Goal: Task Accomplishment & Management: Manage account settings

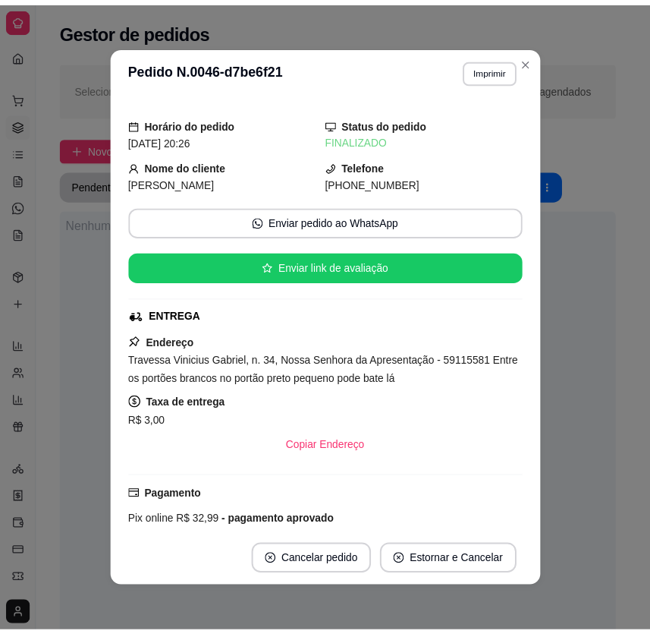
scroll to position [206, 0]
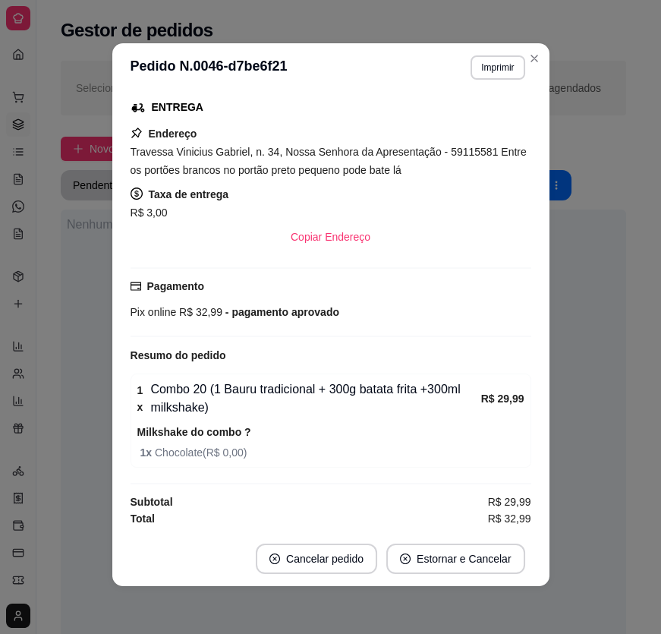
drag, startPoint x: 0, startPoint y: 0, endPoint x: 458, endPoint y: 496, distance: 674.5
click at [458, 496] on div "Subtotal R$ 29,99" at bounding box center [331, 501] width 401 height 17
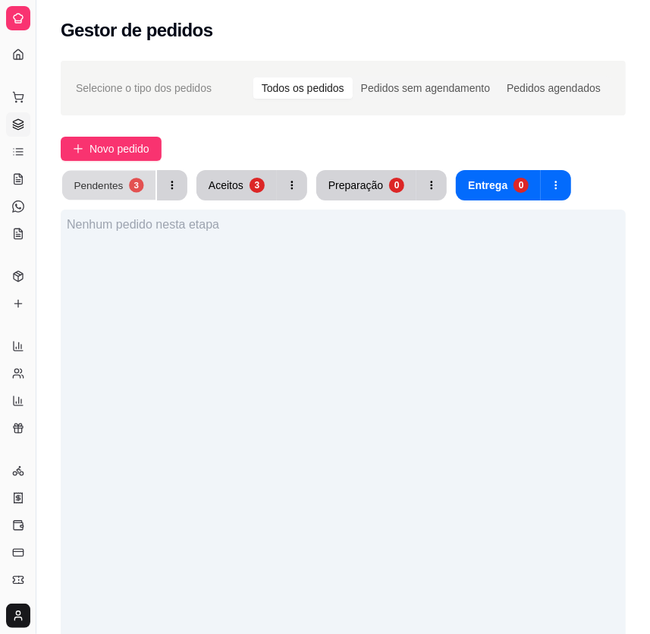
click at [123, 189] on button "Pendentes 3" at bounding box center [108, 186] width 93 height 30
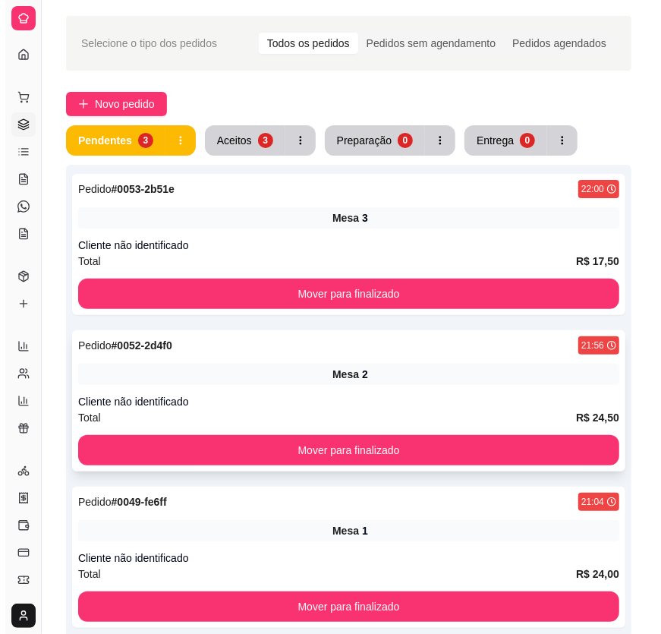
scroll to position [68, 0]
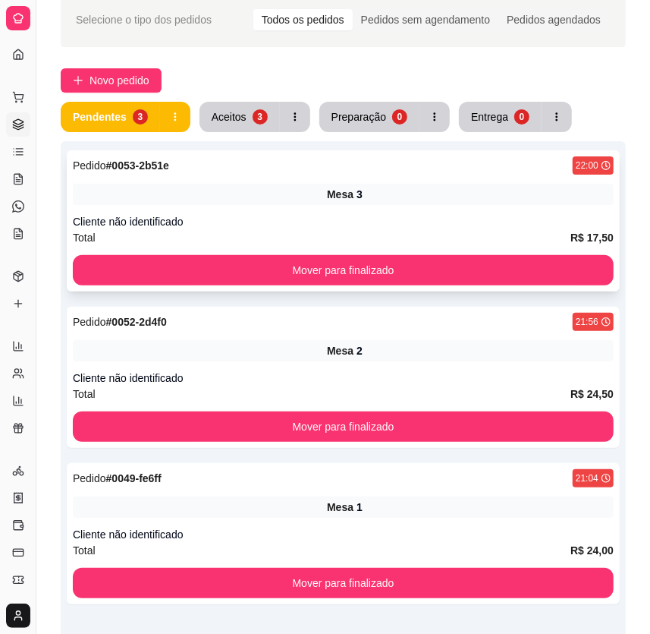
click at [382, 227] on div "Cliente não identificado" at bounding box center [343, 221] width 541 height 15
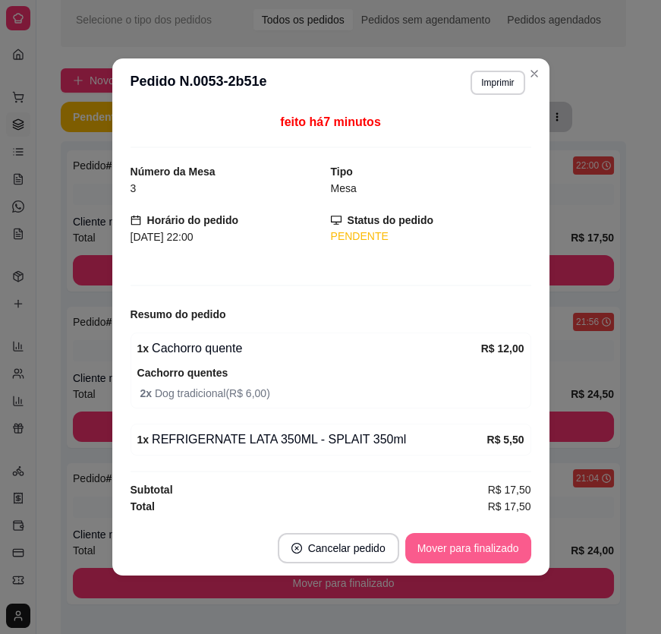
click at [474, 541] on button "Mover para finalizado" at bounding box center [468, 548] width 126 height 30
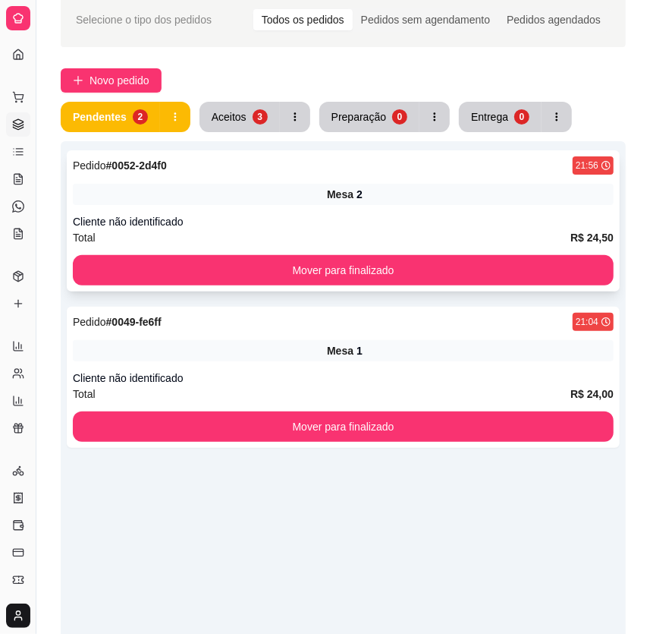
click at [409, 203] on div "Mesa 2" at bounding box center [343, 194] width 541 height 21
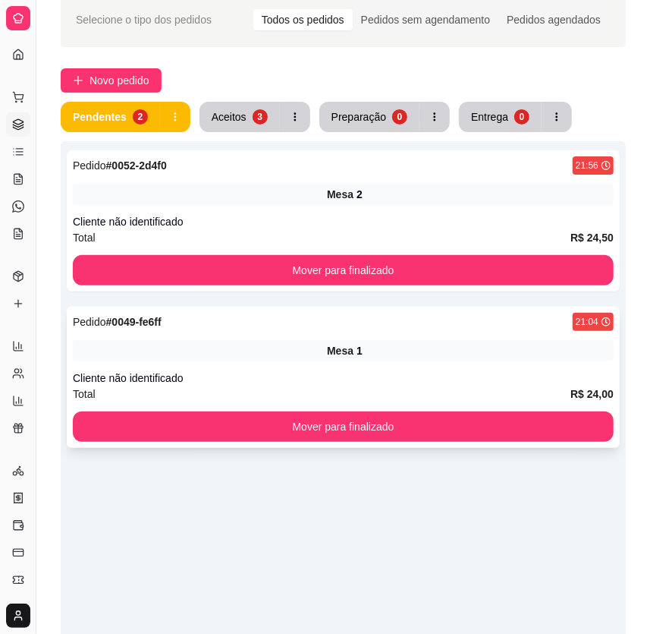
click at [424, 358] on div "Mesa 1" at bounding box center [343, 350] width 541 height 21
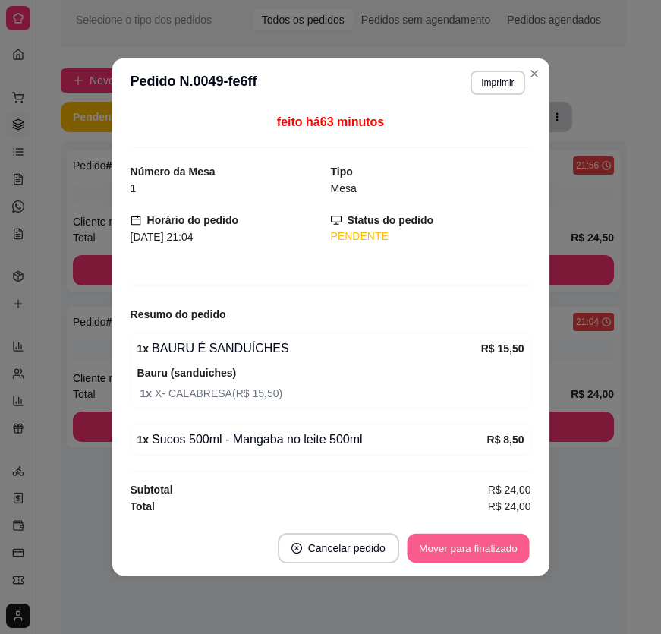
click at [508, 547] on button "Mover para finalizado" at bounding box center [468, 548] width 122 height 30
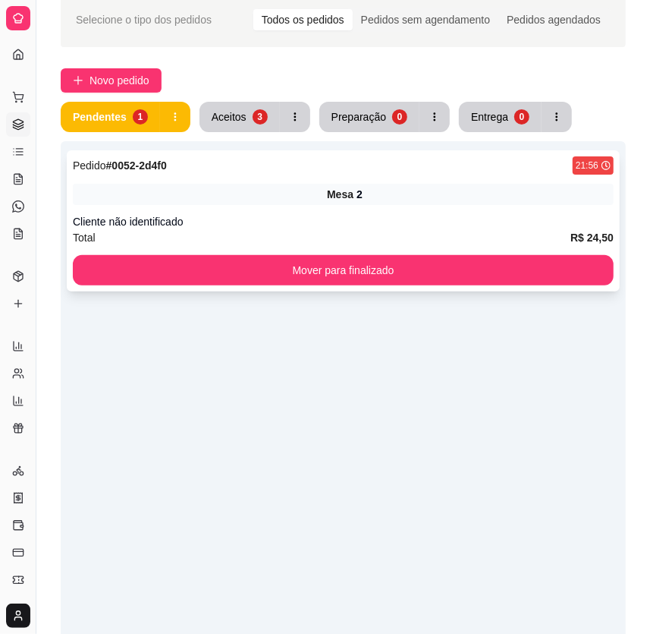
click at [453, 184] on div "Mesa 2" at bounding box center [343, 194] width 541 height 21
click at [268, 127] on button "Aceitos 3" at bounding box center [240, 117] width 80 height 30
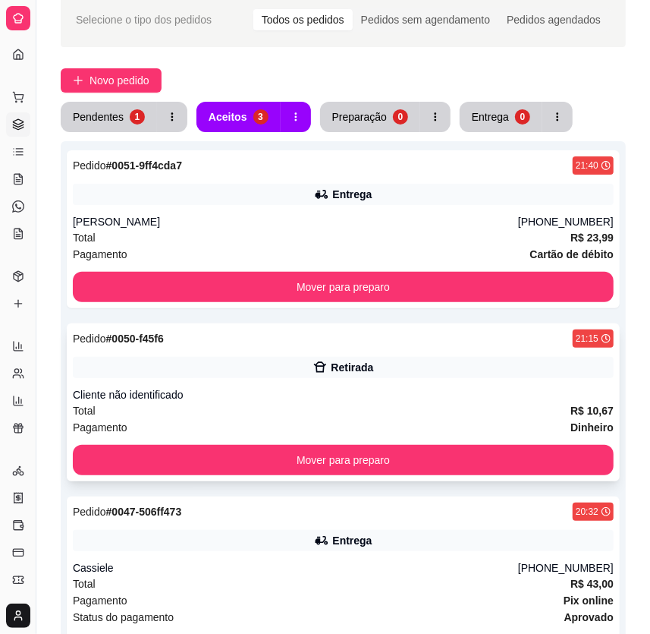
click at [379, 396] on div "Cliente não identificado" at bounding box center [343, 394] width 541 height 15
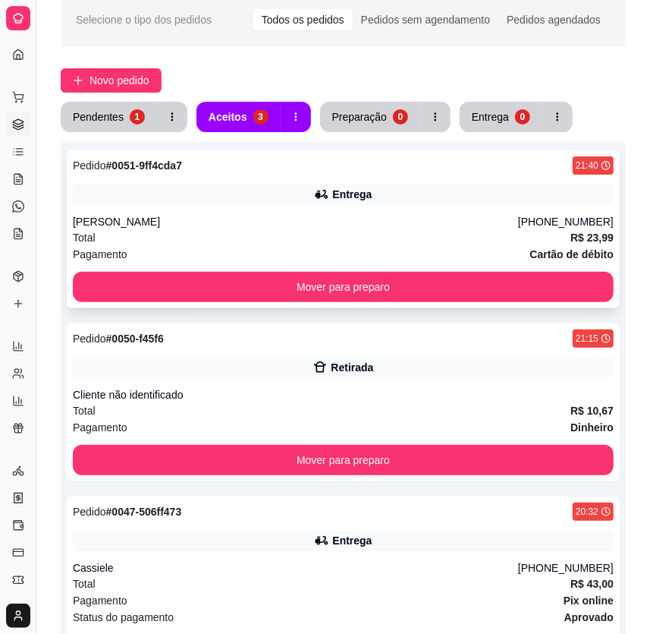
click at [417, 224] on div "[PERSON_NAME]" at bounding box center [295, 221] width 445 height 15
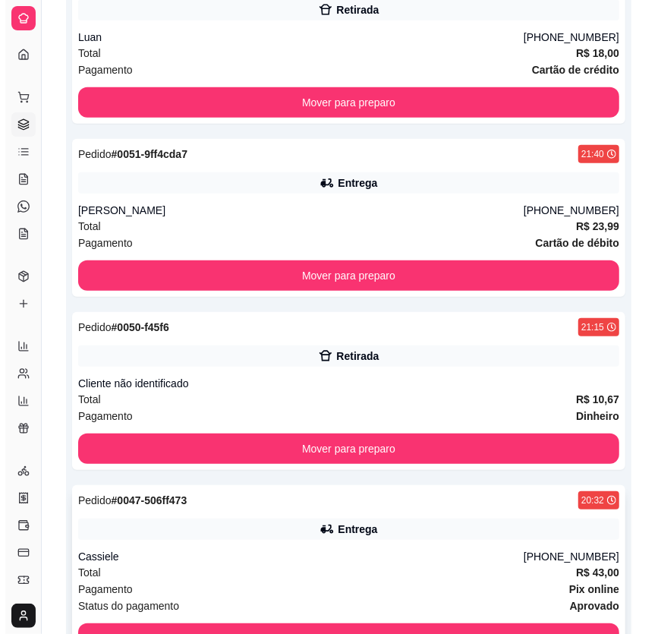
scroll to position [361, 0]
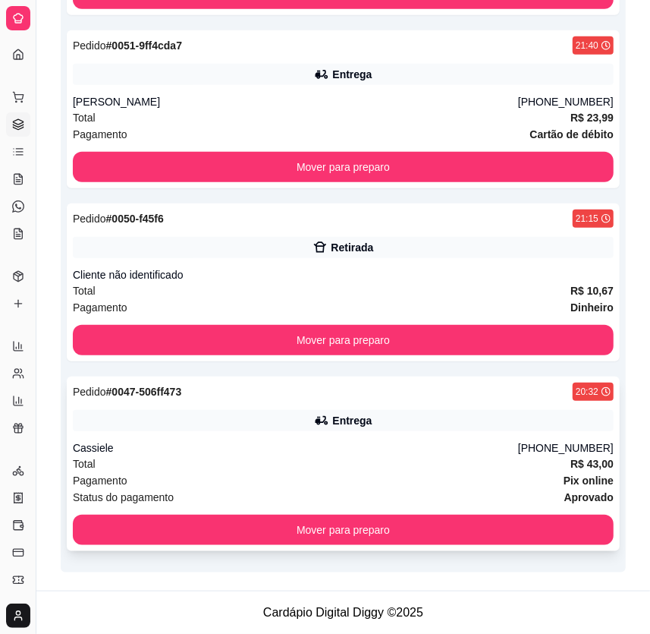
click at [382, 430] on div "Entrega" at bounding box center [343, 420] width 541 height 21
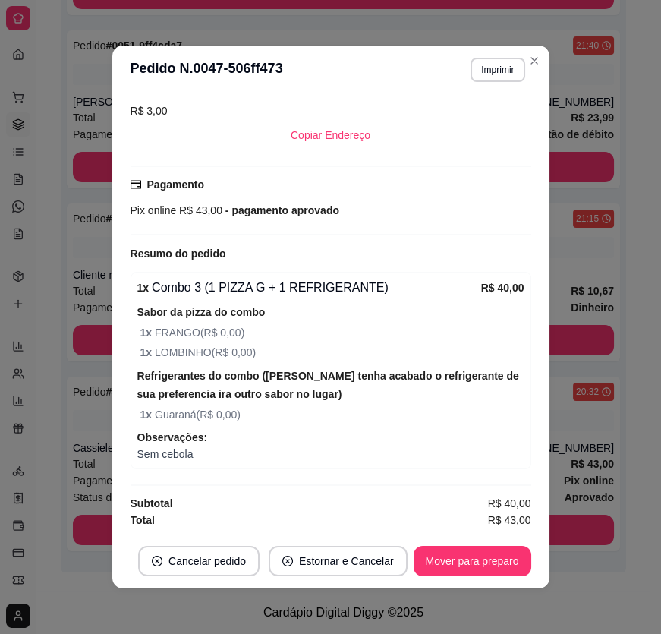
scroll to position [2, 0]
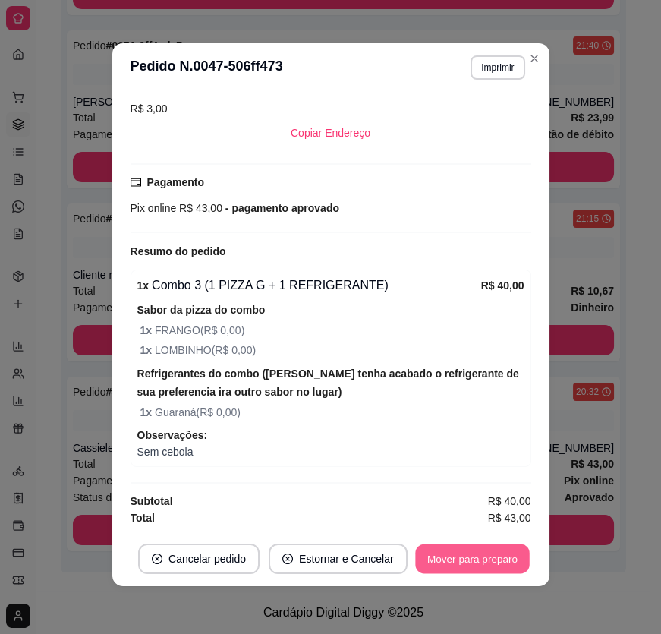
click at [492, 546] on button "Mover para preparo" at bounding box center [472, 559] width 114 height 30
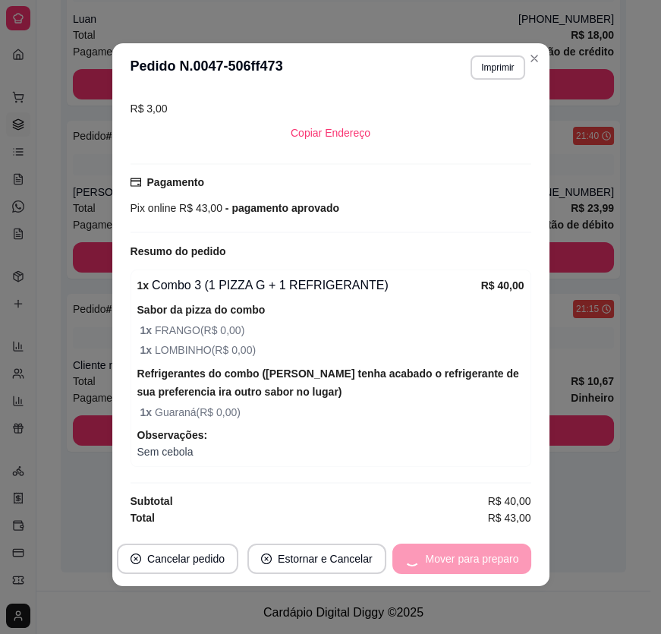
scroll to position [270, 0]
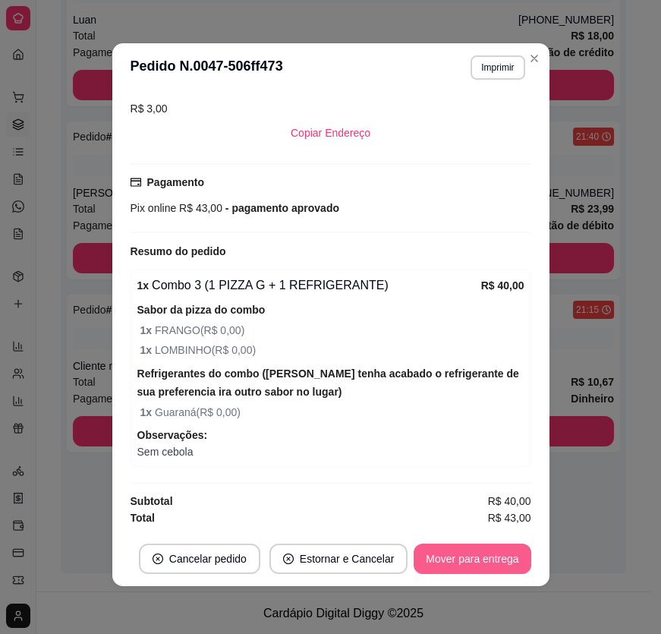
click at [501, 562] on button "Mover para entrega" at bounding box center [472, 558] width 117 height 30
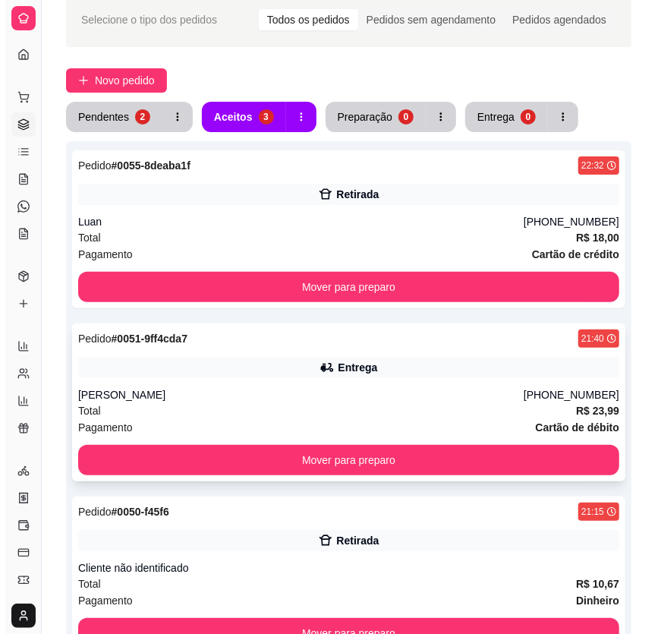
scroll to position [63, 0]
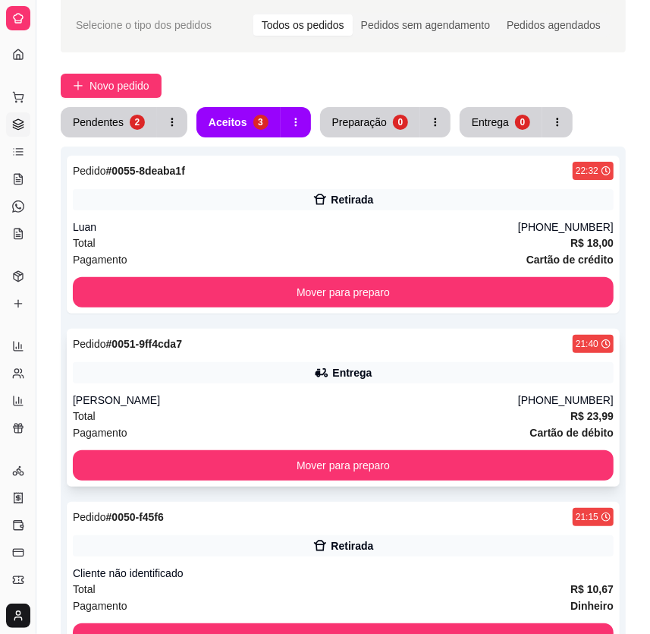
click at [440, 392] on div "[PERSON_NAME]" at bounding box center [295, 399] width 445 height 15
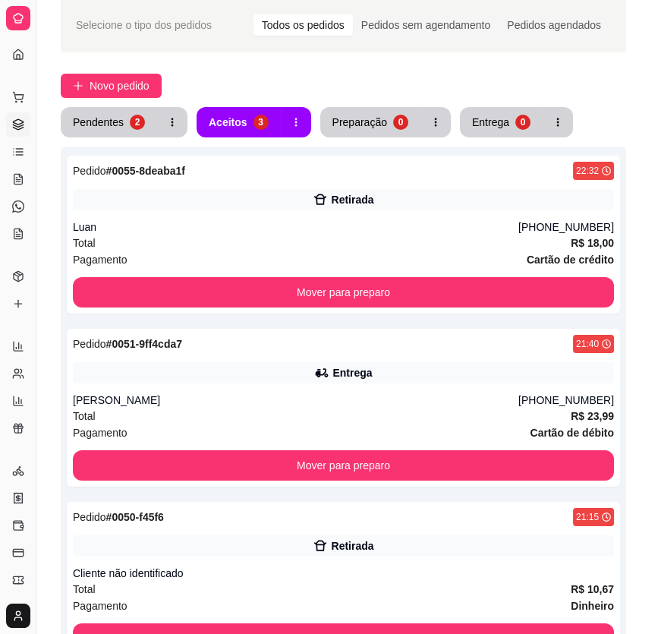
scroll to position [267, 0]
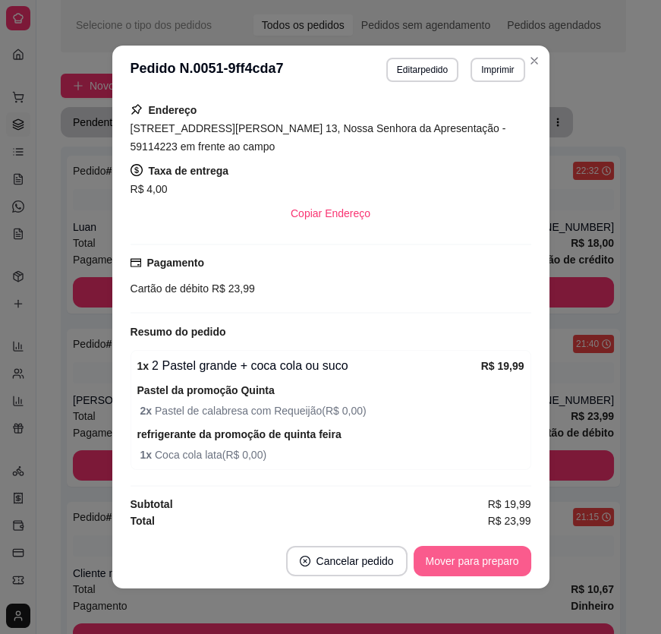
click at [467, 561] on button "Mover para preparo" at bounding box center [473, 561] width 118 height 30
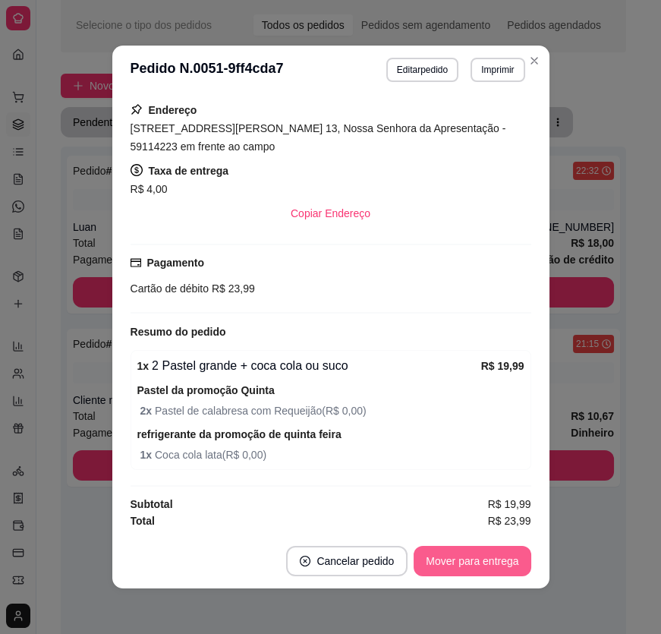
click at [491, 563] on button "Mover para entrega" at bounding box center [472, 561] width 117 height 30
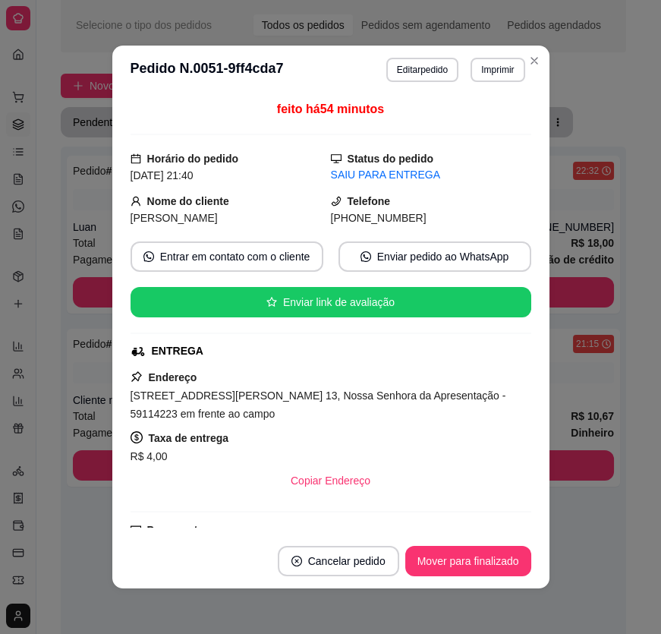
drag, startPoint x: 345, startPoint y: 219, endPoint x: 423, endPoint y: 219, distance: 78.2
click at [423, 219] on div "[PHONE_NUMBER]" at bounding box center [431, 217] width 200 height 17
click at [512, 63] on button "Imprimir" at bounding box center [497, 70] width 54 height 24
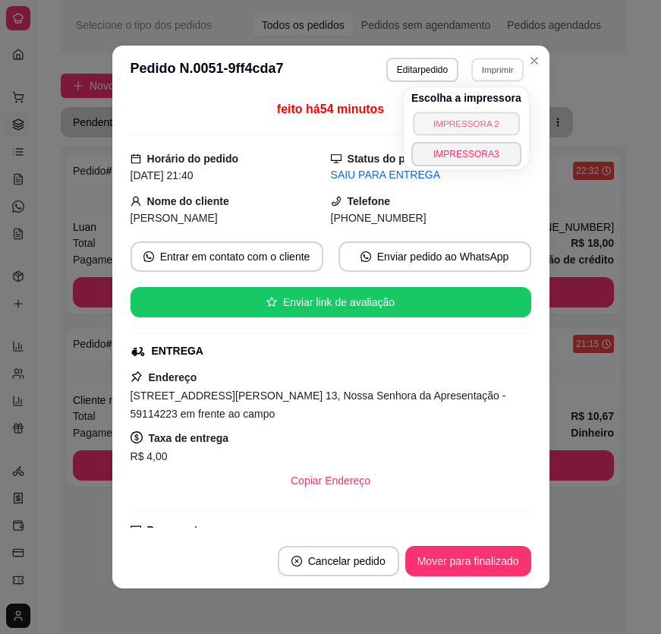
click at [493, 121] on button "IMPRESSORA 2" at bounding box center [466, 124] width 106 height 24
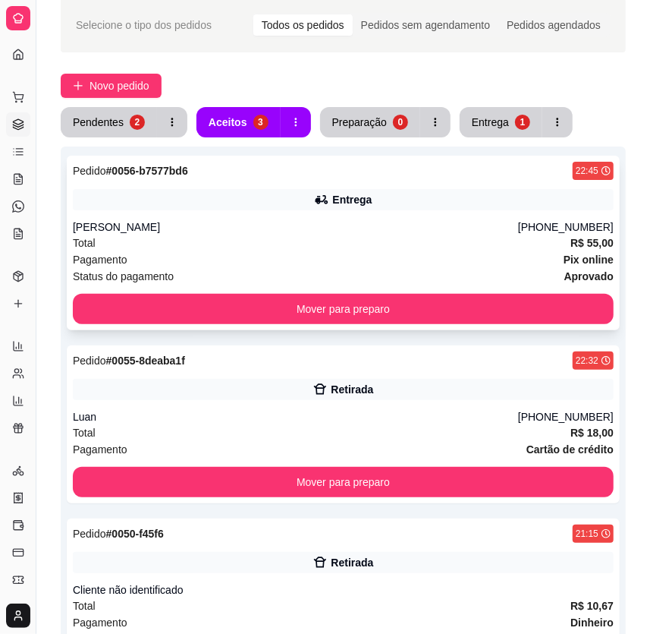
click at [409, 218] on div "Pedido # 0056-b7577bd6 22:45 Entrega Igor [PHONE_NUMBER] Total R$ 55,00 Pagamen…" at bounding box center [343, 243] width 553 height 175
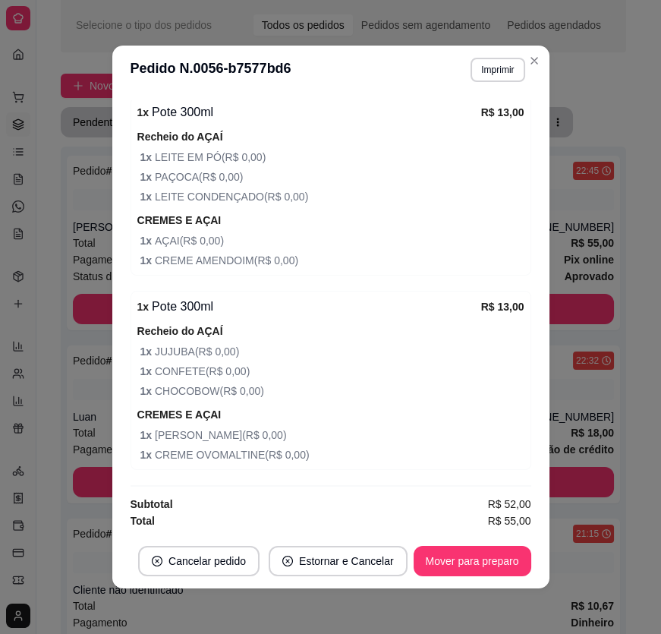
scroll to position [2, 0]
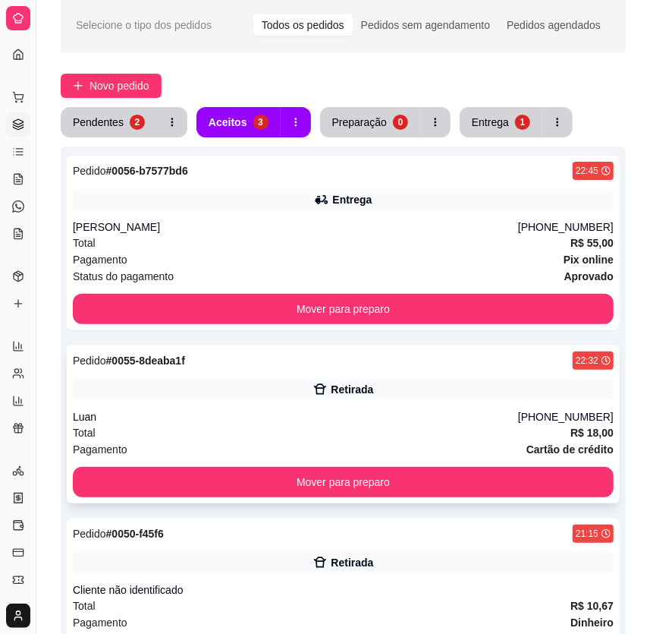
click at [478, 442] on div "Pagamento Cartão de crédito" at bounding box center [343, 449] width 541 height 17
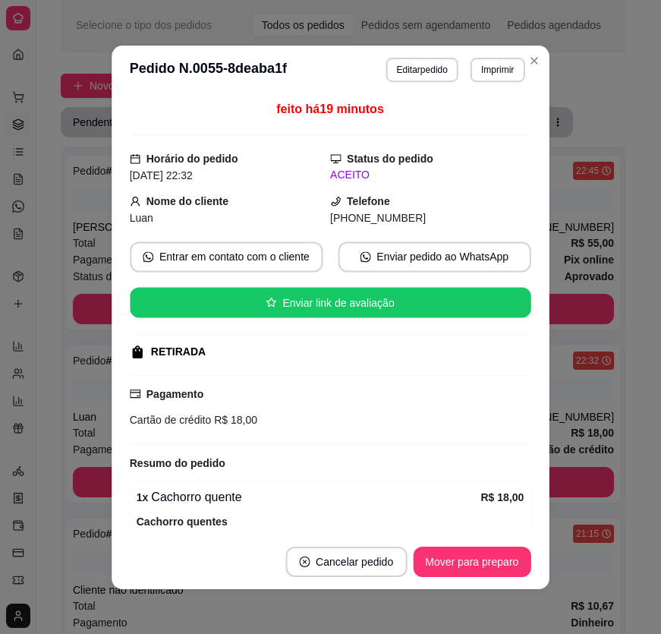
scroll to position [87, 0]
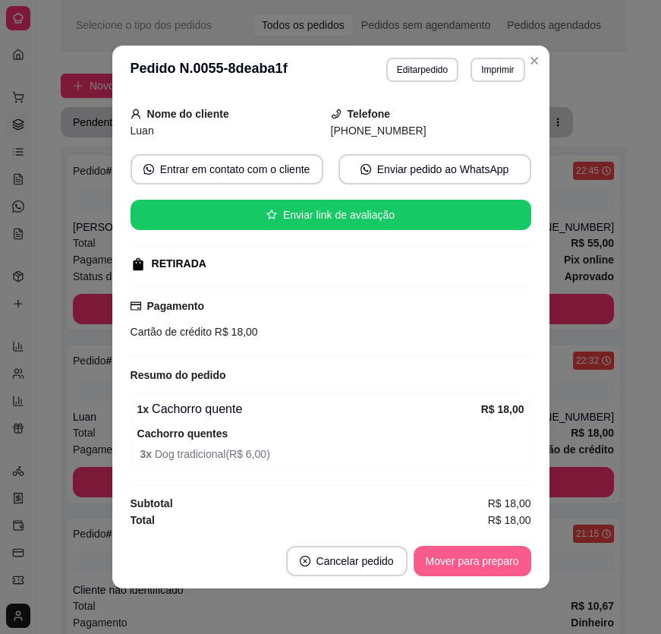
click at [516, 555] on button "Mover para preparo" at bounding box center [473, 561] width 118 height 30
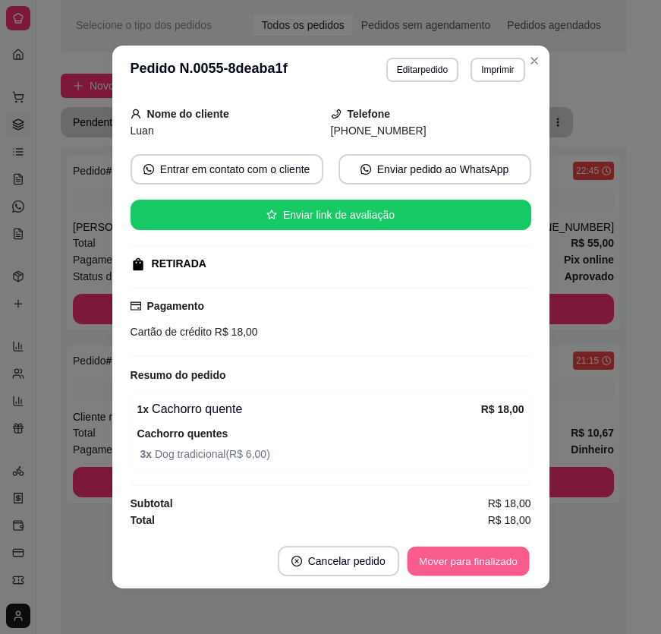
click at [508, 558] on button "Mover para finalizado" at bounding box center [468, 561] width 122 height 30
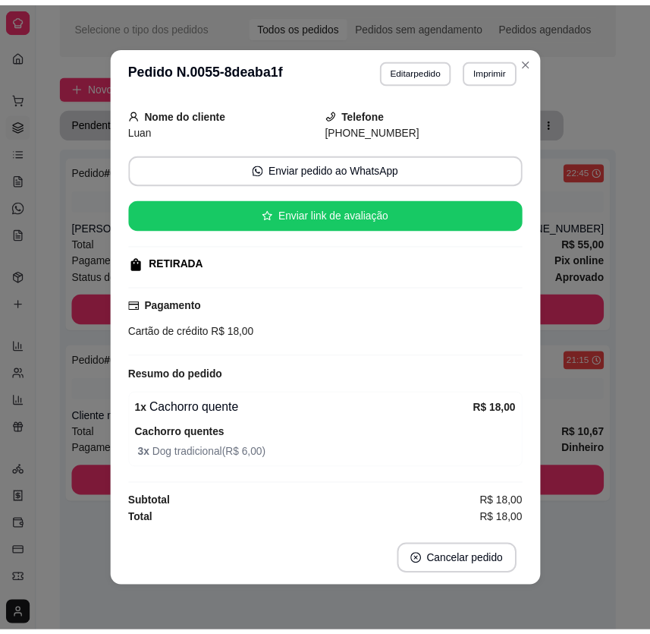
scroll to position [52, 0]
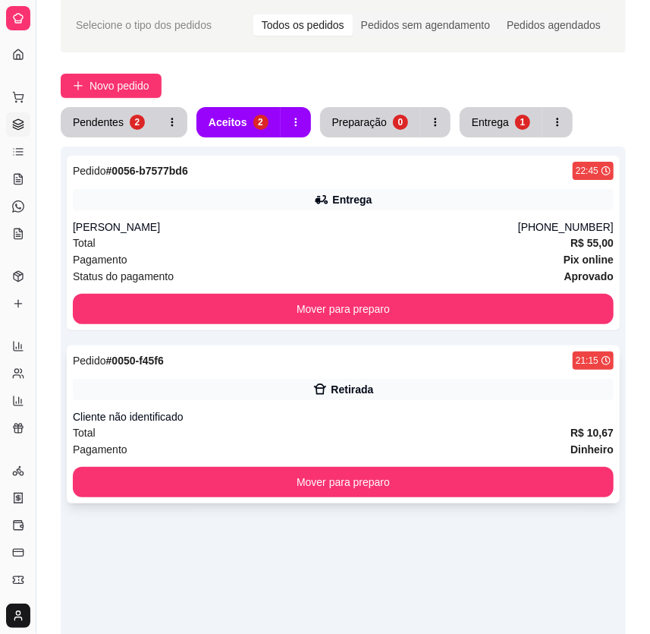
click at [468, 417] on div "Cliente não identificado" at bounding box center [343, 416] width 541 height 15
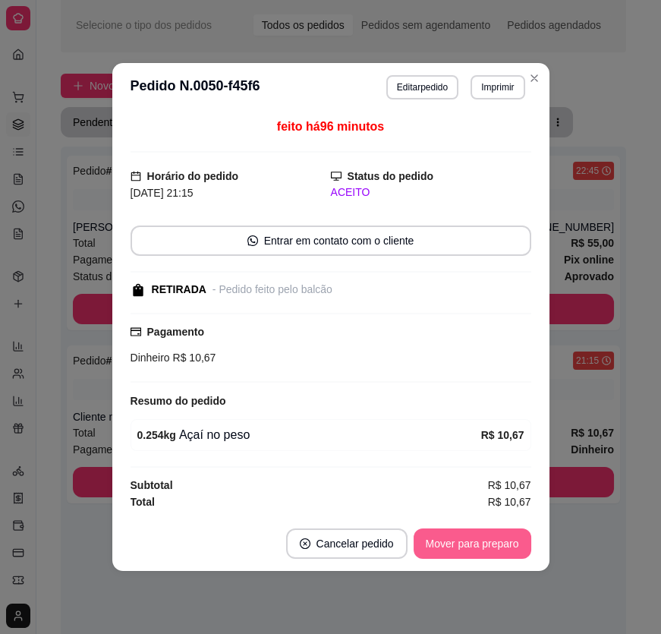
click at [483, 543] on button "Mover para preparo" at bounding box center [473, 543] width 118 height 30
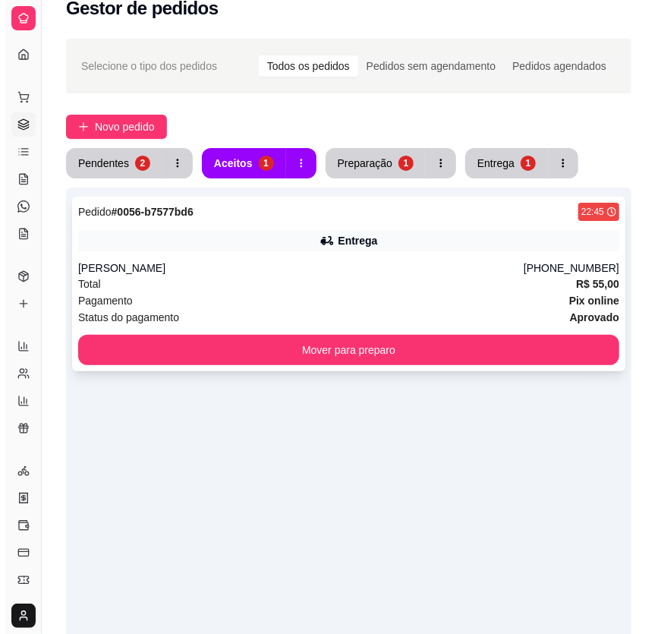
scroll to position [0, 0]
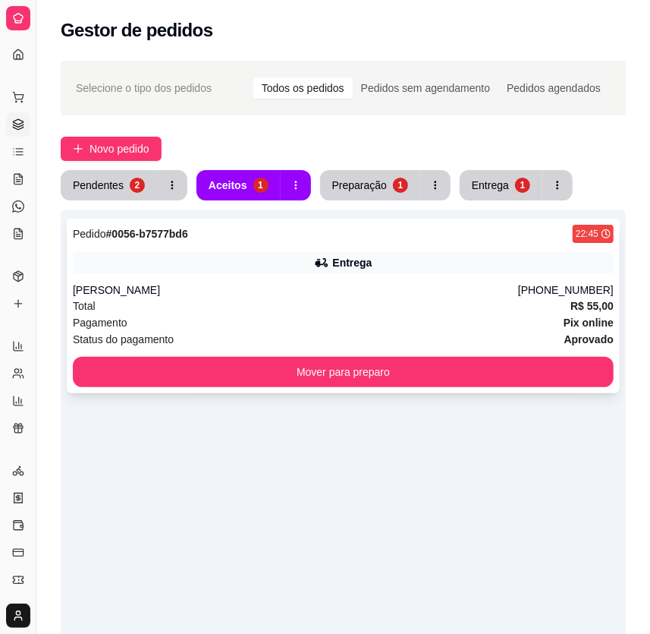
click at [382, 317] on div "Pagamento Pix online" at bounding box center [343, 322] width 541 height 17
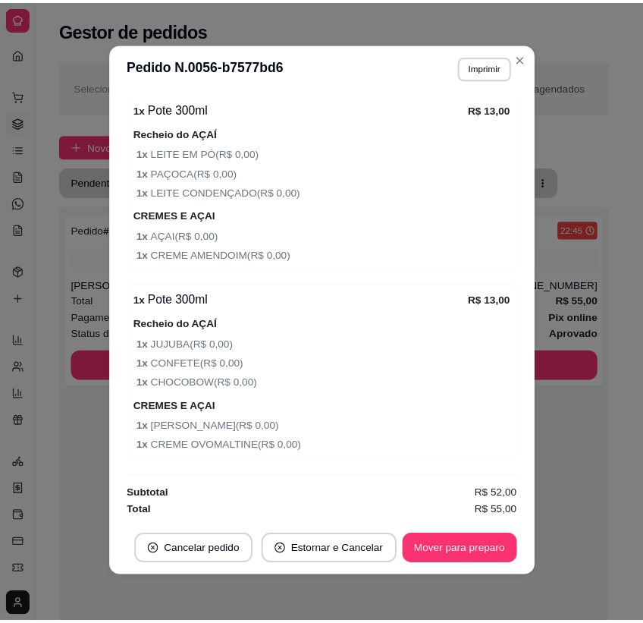
scroll to position [2, 0]
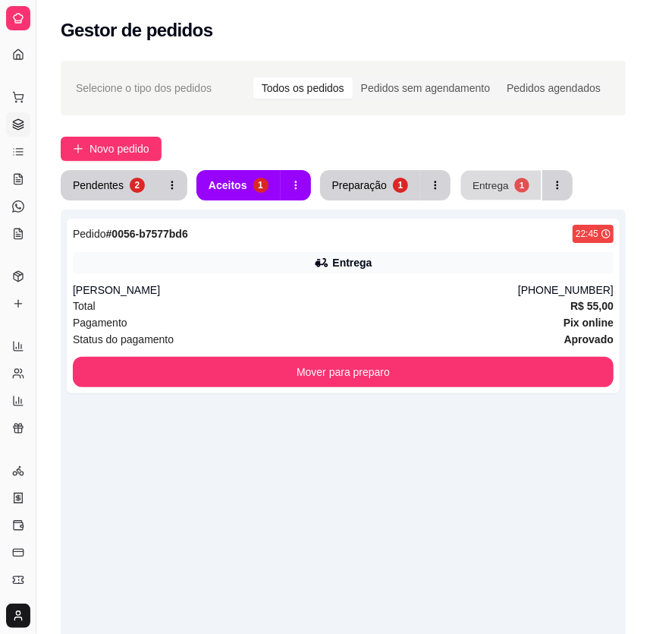
click at [506, 184] on button "Entrega 1" at bounding box center [501, 186] width 80 height 30
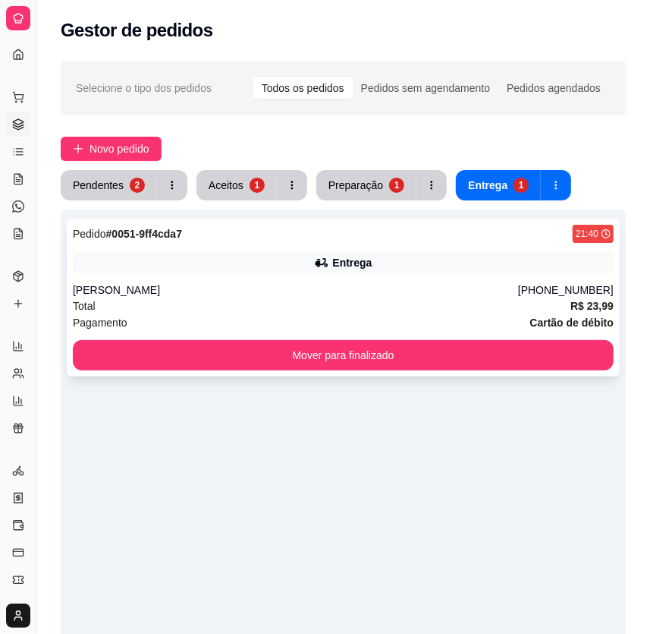
click at [421, 297] on div "Total R$ 23,99" at bounding box center [343, 305] width 541 height 17
click at [14, 181] on icon at bounding box center [18, 179] width 8 height 10
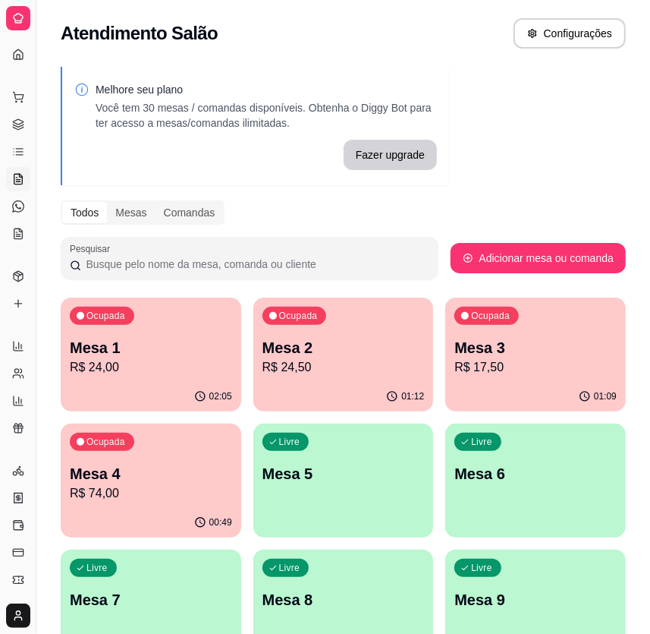
click at [159, 499] on p "R$ 74,00" at bounding box center [151, 493] width 162 height 18
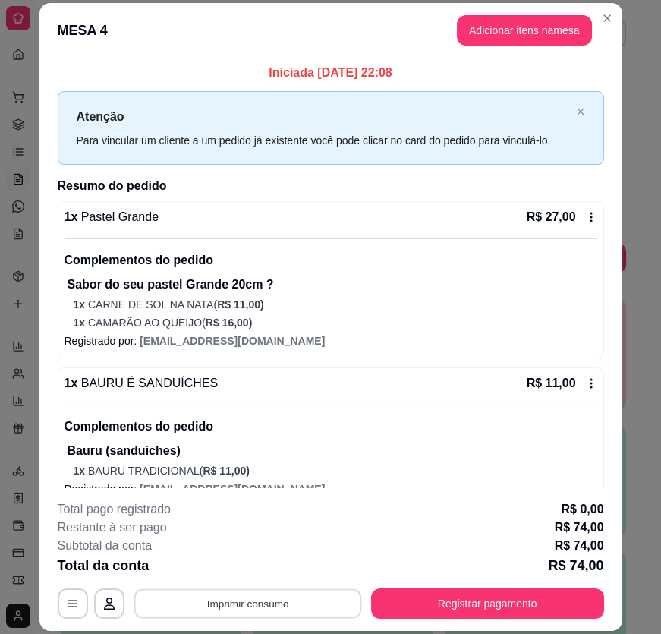
click at [228, 599] on button "Imprimir consumo" at bounding box center [248, 603] width 228 height 30
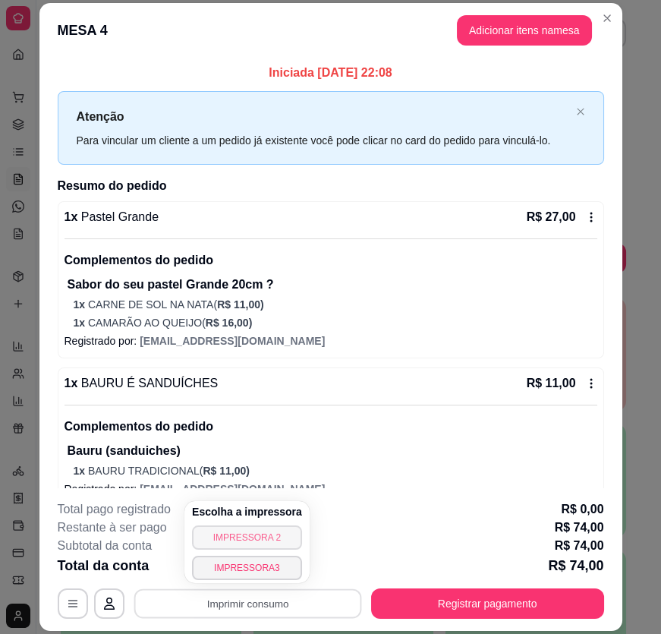
click at [228, 534] on button "IMPRESSORA 2" at bounding box center [247, 537] width 110 height 24
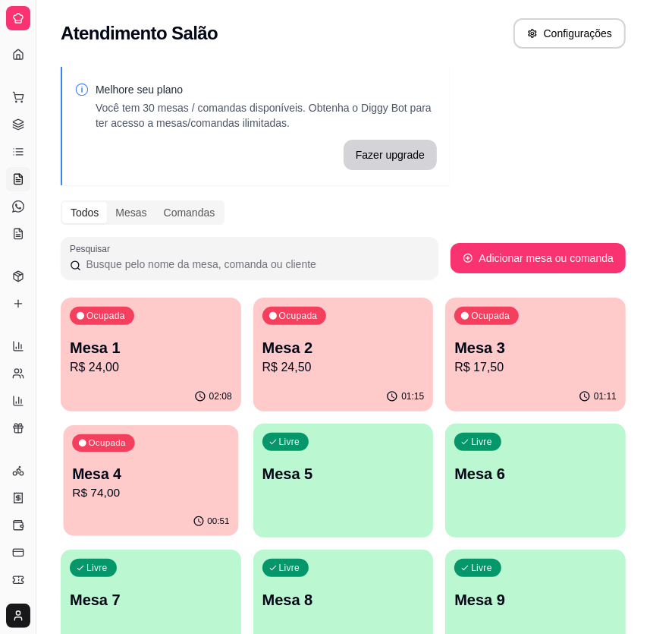
click at [127, 499] on p "R$ 74,00" at bounding box center [150, 492] width 157 height 17
click at [112, 457] on div "Ocupada Mesa 4 R$ 74,00" at bounding box center [151, 465] width 181 height 84
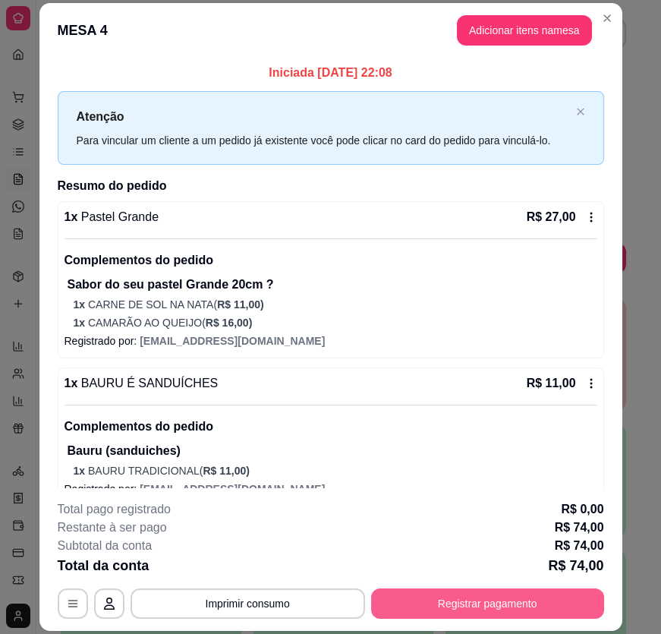
click at [479, 601] on button "Registrar pagamento" at bounding box center [487, 603] width 233 height 30
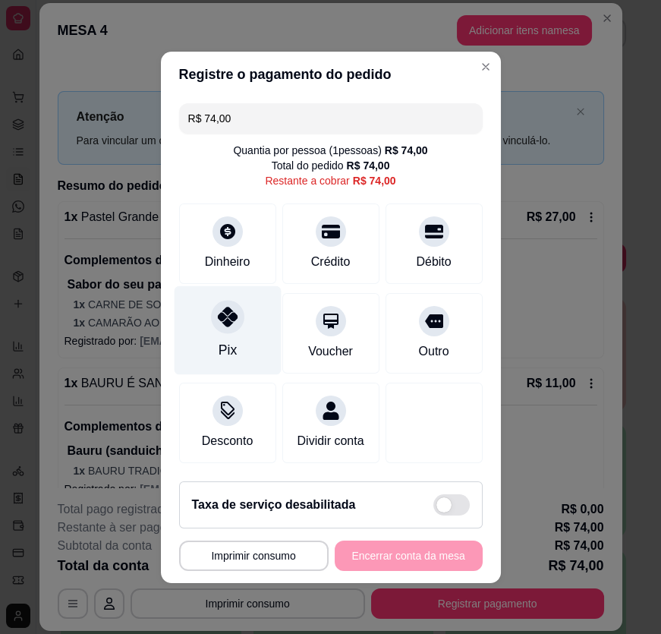
click at [219, 316] on icon at bounding box center [227, 317] width 20 height 20
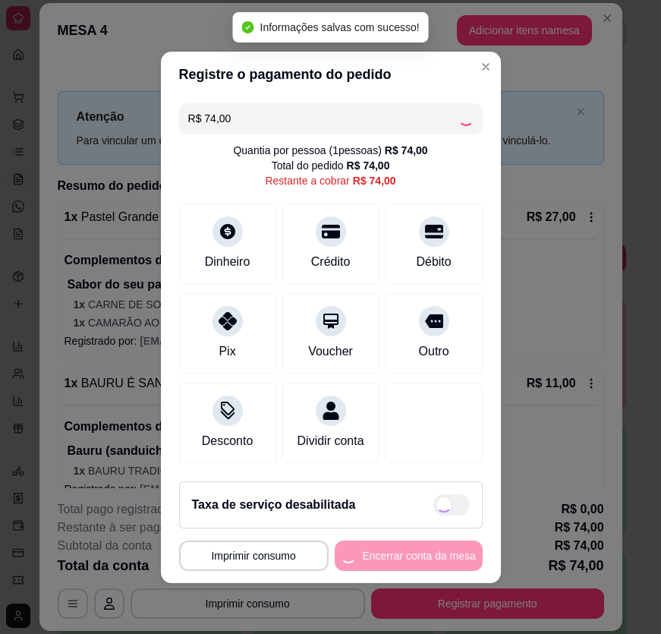
type input "R$ 0,00"
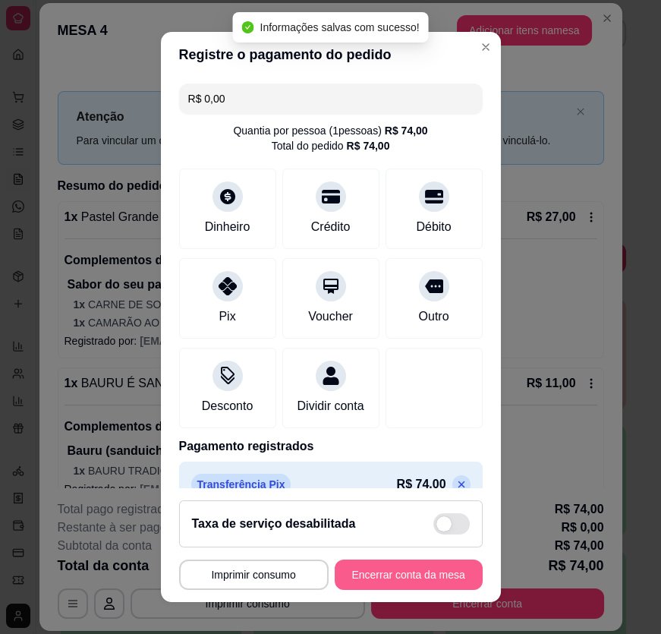
click at [432, 569] on button "Encerrar conta da mesa" at bounding box center [409, 574] width 148 height 30
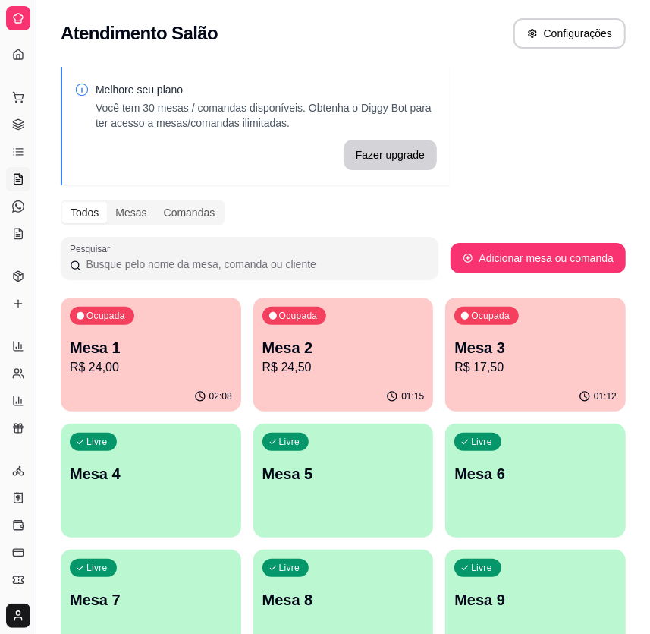
click at [631, 370] on div "Melhore seu plano Você tem 30 mesas / comandas disponíveis. Obtenha o Diggy Bot…" at bounding box center [343, 433] width 614 height 750
click at [593, 375] on p "R$ 17,50" at bounding box center [536, 366] width 157 height 17
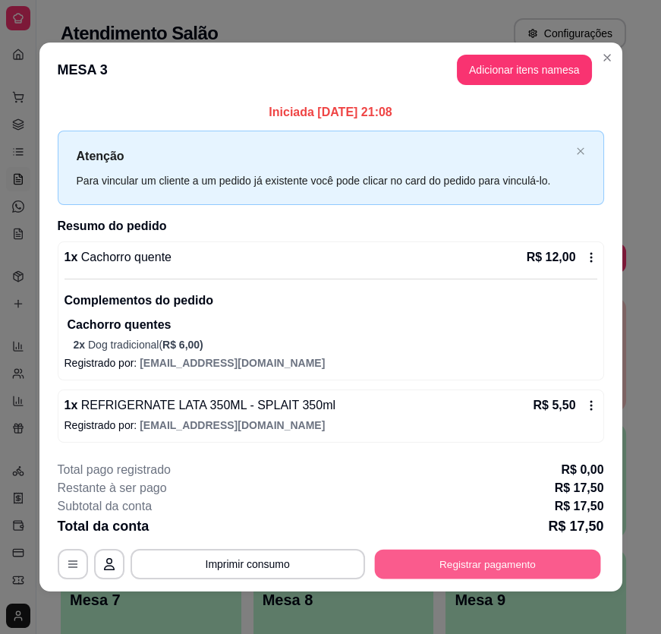
click at [569, 564] on button "Registrar pagamento" at bounding box center [487, 564] width 226 height 30
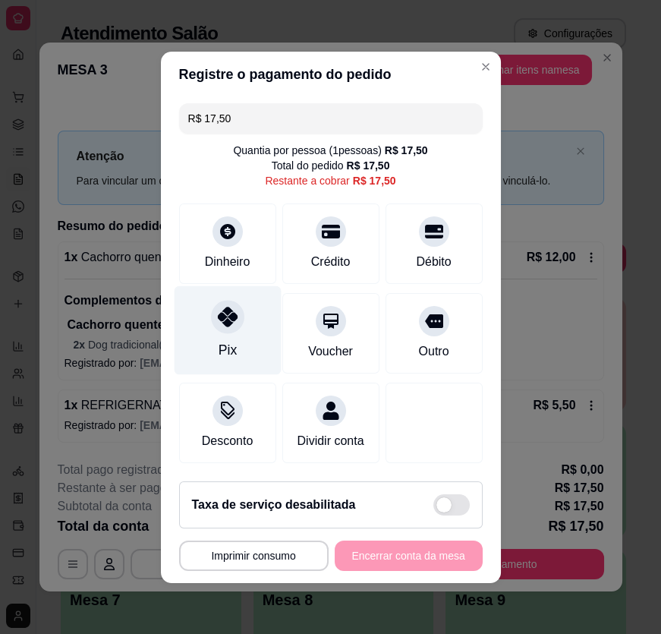
click at [218, 351] on div "Pix" at bounding box center [227, 350] width 18 height 20
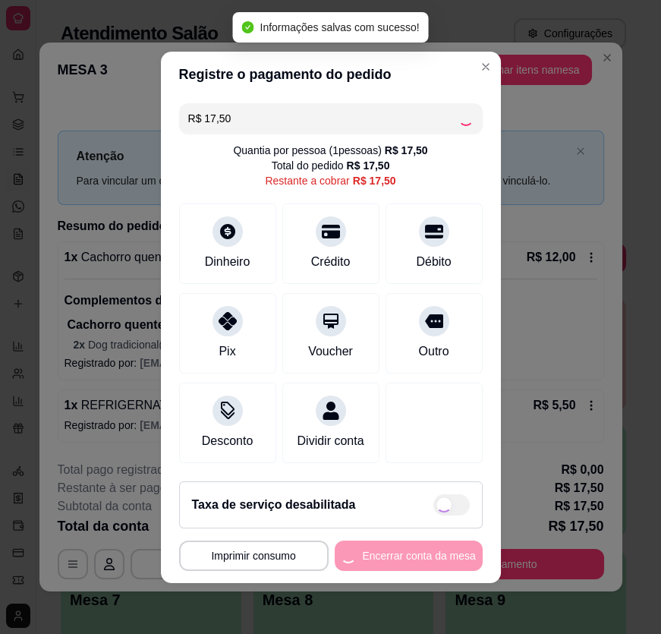
type input "R$ 0,00"
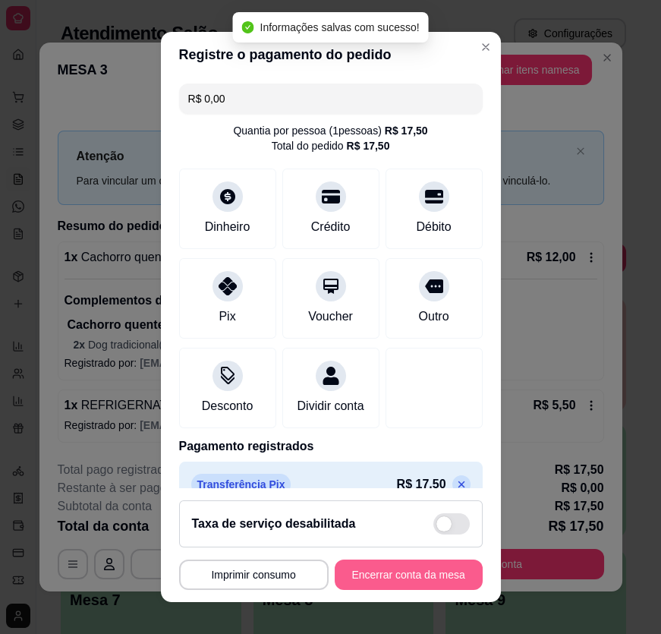
click at [407, 574] on button "Encerrar conta da mesa" at bounding box center [409, 574] width 148 height 30
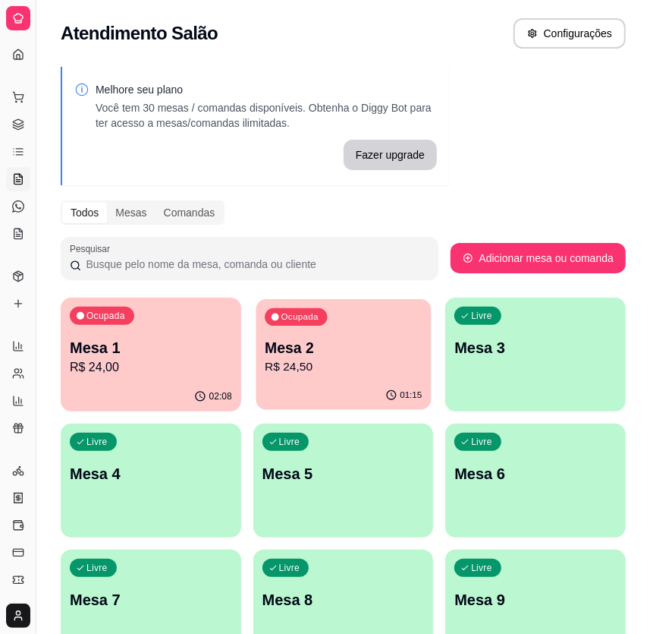
click at [319, 378] on div "Ocupada Mesa 2 R$ 24,50" at bounding box center [343, 340] width 175 height 82
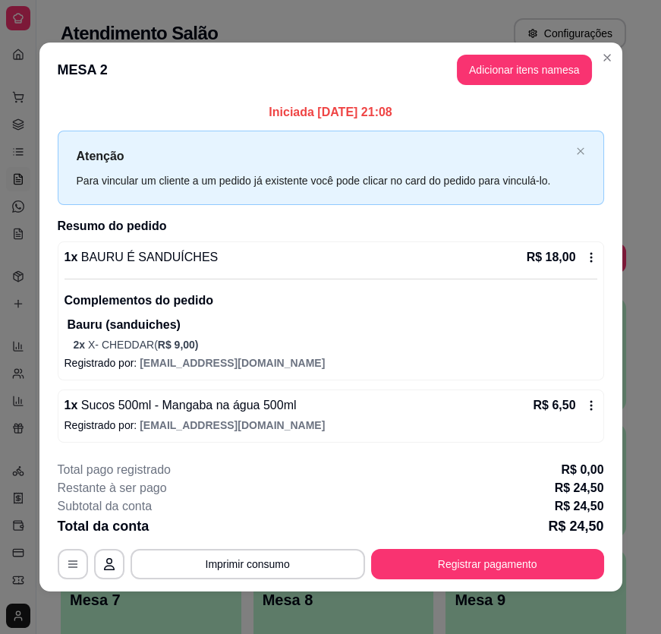
click at [475, 571] on button "Registrar pagamento" at bounding box center [487, 564] width 233 height 30
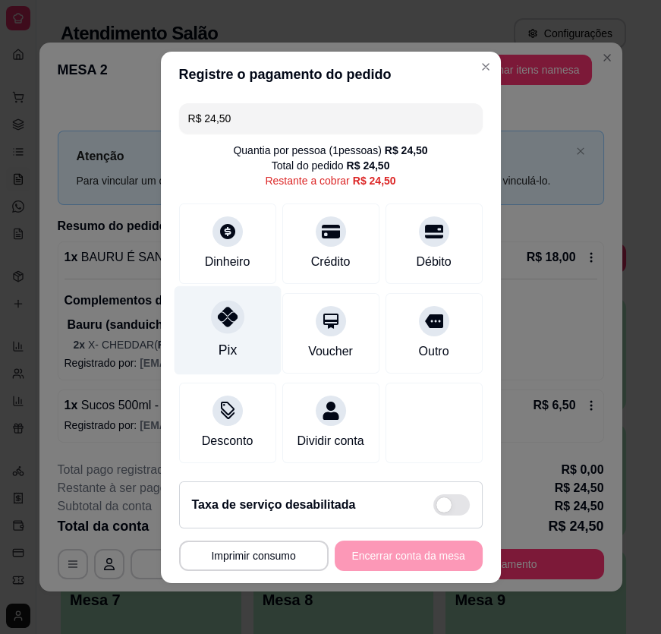
click at [240, 344] on div "Pix" at bounding box center [227, 329] width 107 height 89
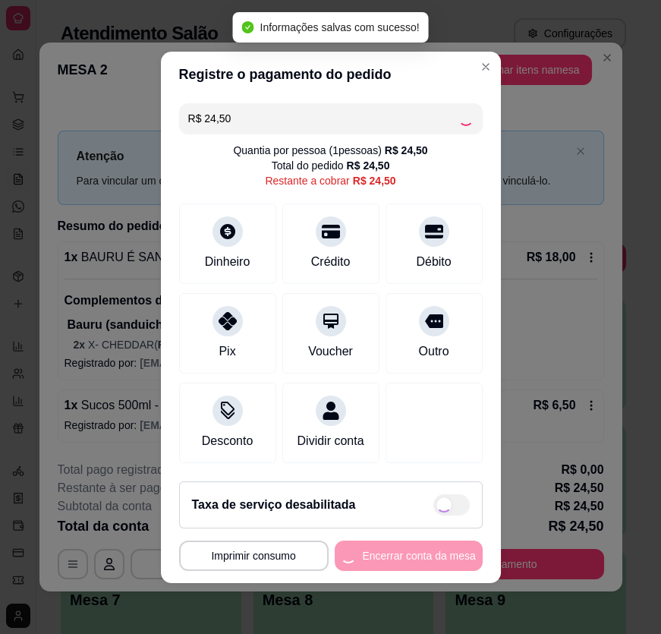
type input "R$ 0,00"
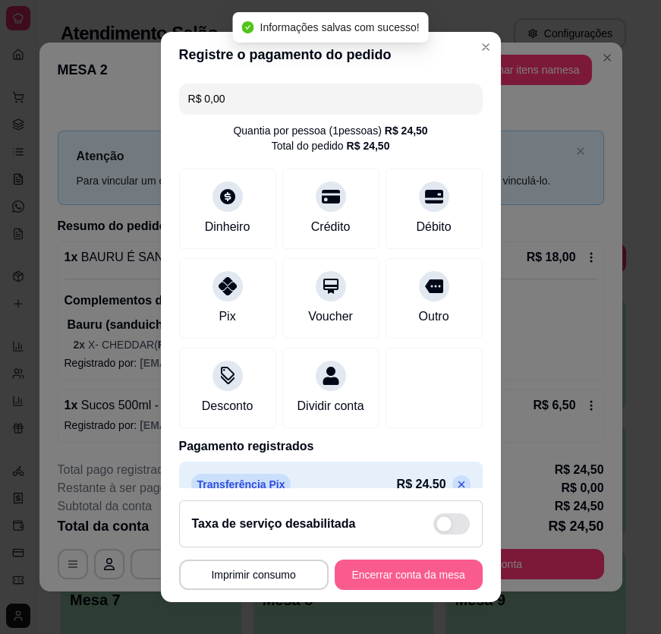
click at [434, 573] on button "Encerrar conta da mesa" at bounding box center [409, 574] width 148 height 30
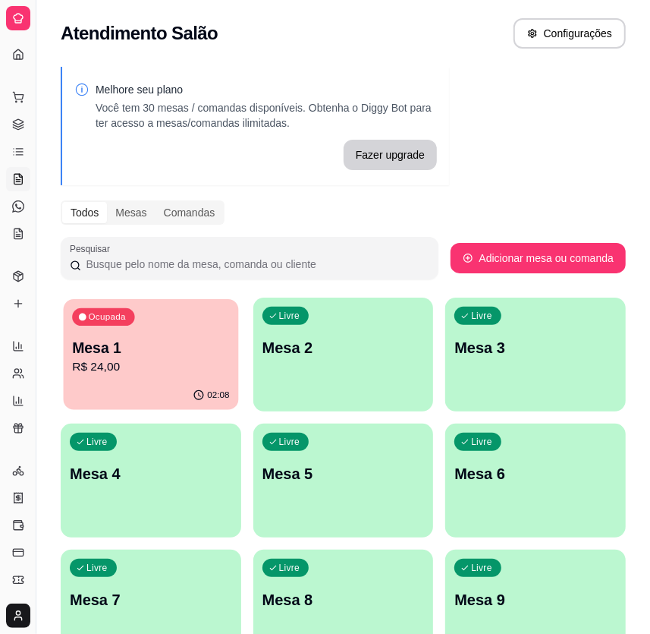
click at [143, 300] on div "Ocupada Mesa 1 R$ 24,00" at bounding box center [151, 340] width 175 height 82
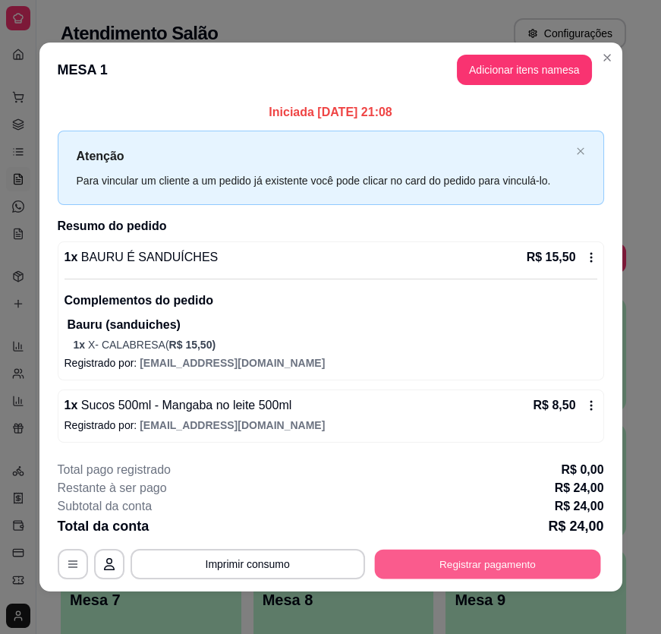
click at [516, 554] on button "Registrar pagamento" at bounding box center [487, 564] width 226 height 30
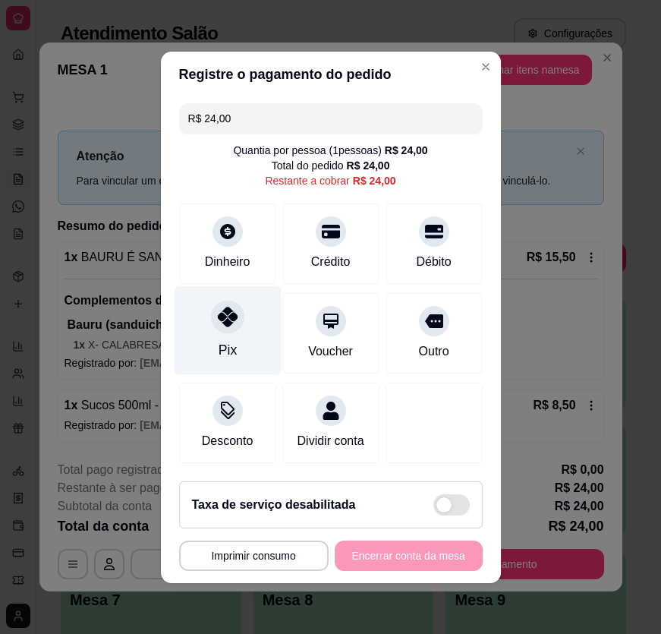
drag, startPoint x: 234, startPoint y: 327, endPoint x: 244, endPoint y: 329, distance: 10.0
click at [237, 327] on div at bounding box center [227, 316] width 33 height 33
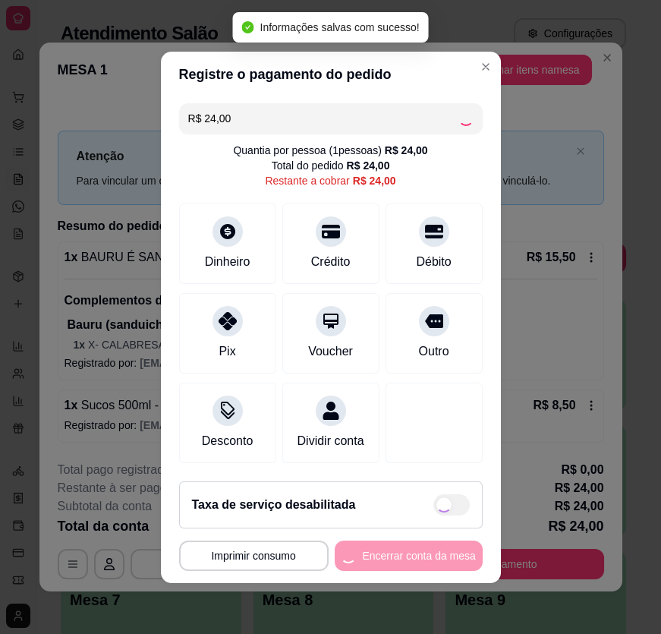
type input "R$ 0,00"
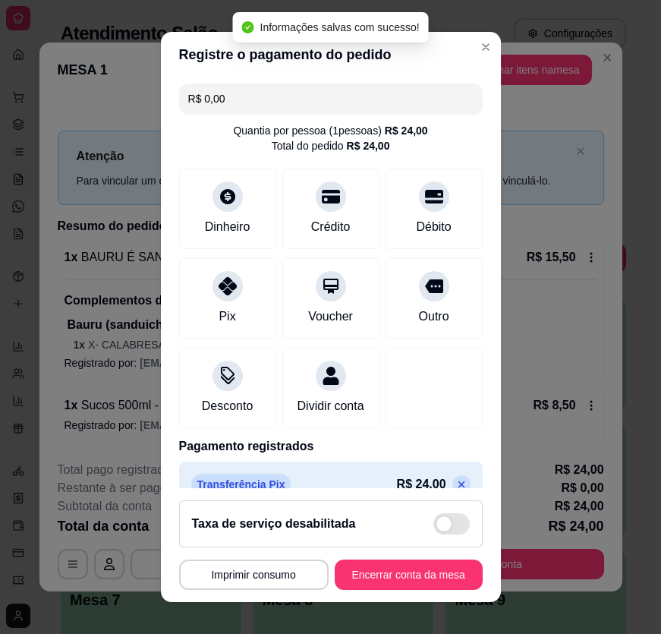
click at [474, 577] on footer "**********" at bounding box center [331, 545] width 340 height 114
click at [461, 573] on button "Encerrar conta da mesa" at bounding box center [409, 574] width 148 height 30
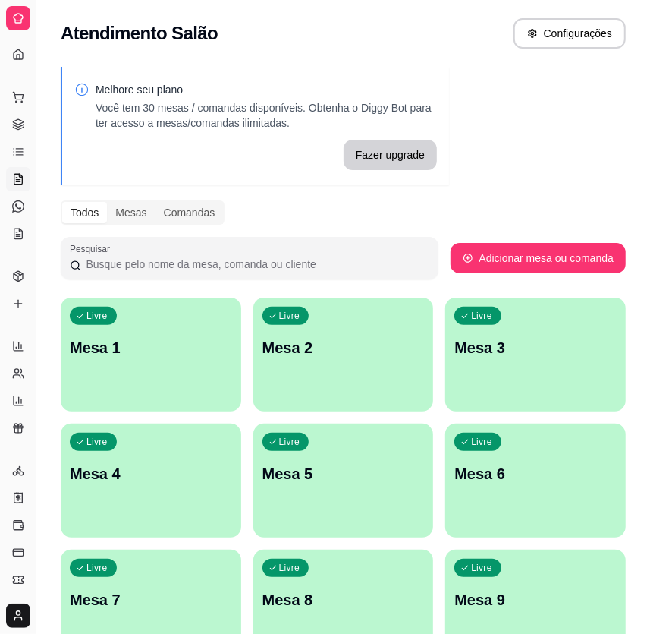
click at [18, 176] on icon at bounding box center [18, 179] width 12 height 12
click at [17, 176] on icon at bounding box center [18, 179] width 12 height 12
click at [20, 175] on icon at bounding box center [18, 179] width 12 height 12
click at [22, 127] on icon at bounding box center [18, 124] width 12 height 12
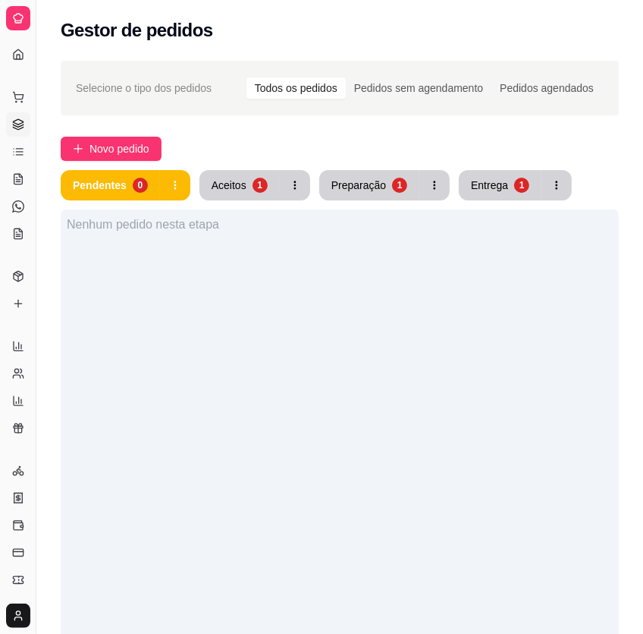
click at [17, 61] on div "Dia a dia" at bounding box center [18, 73] width 24 height 24
click at [18, 61] on div "Dia a dia" at bounding box center [18, 73] width 24 height 24
drag, startPoint x: 36, startPoint y: 61, endPoint x: 66, endPoint y: 63, distance: 29.7
click at [66, 63] on div "Diggy Sistema de Gestão S Sandrinha Lan ... Loja aberta Diggy Pro + 30 até 18/0…" at bounding box center [321, 452] width 643 height 905
click at [43, 52] on div "Diggy Sistema de Gestão S Sandrinha Lan ... Loja aberta Diggy Pro + 30 até 18/0…" at bounding box center [321, 452] width 643 height 905
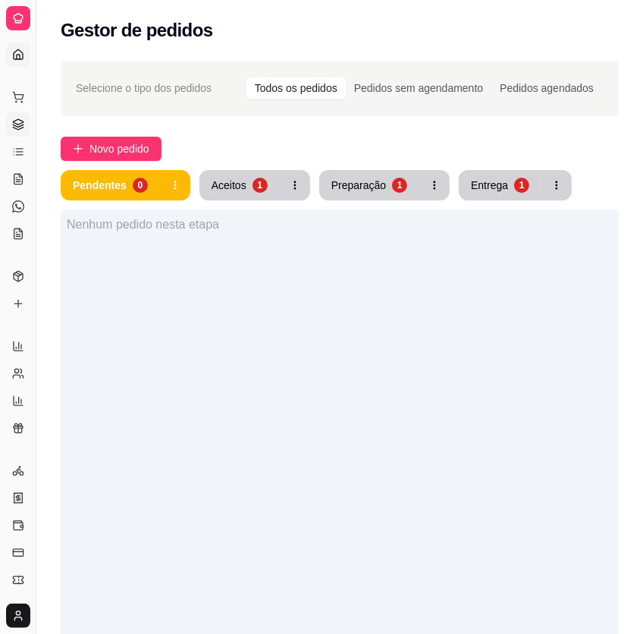
click at [22, 53] on icon at bounding box center [18, 54] width 9 height 10
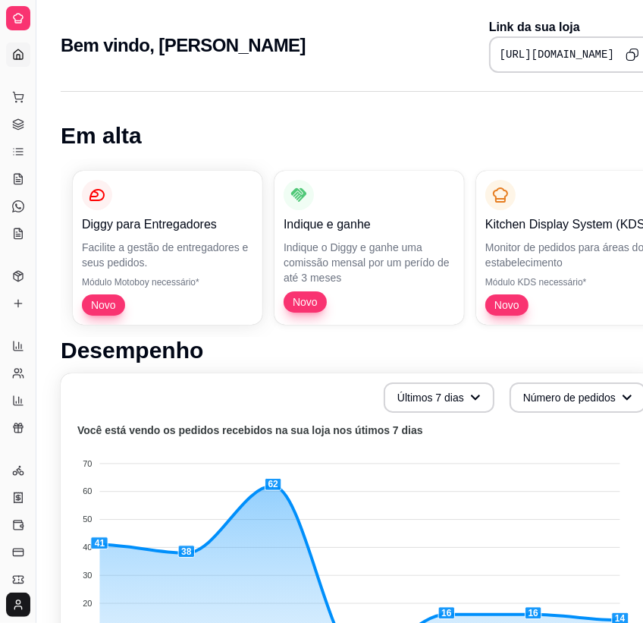
click at [21, 61] on div "Dia a dia" at bounding box center [18, 73] width 24 height 24
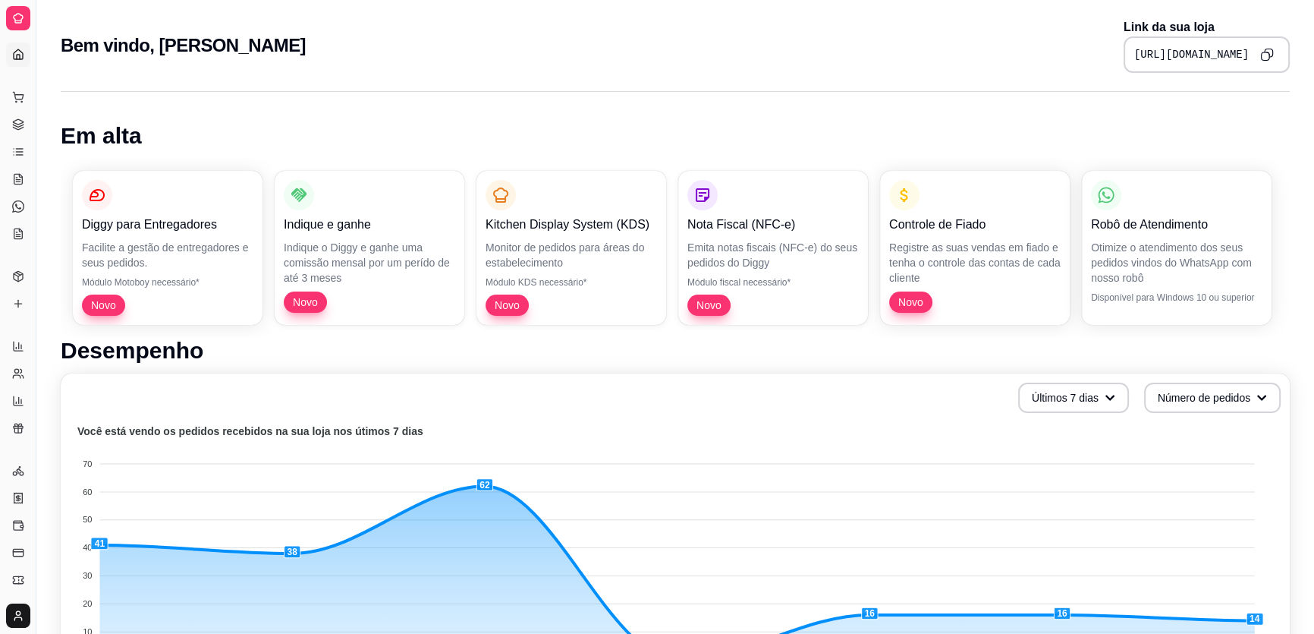
click at [20, 52] on icon at bounding box center [18, 55] width 12 height 12
click at [8, 20] on div at bounding box center [18, 18] width 24 height 24
click at [15, 11] on div at bounding box center [18, 18] width 24 height 24
click at [17, 11] on div at bounding box center [18, 18] width 24 height 24
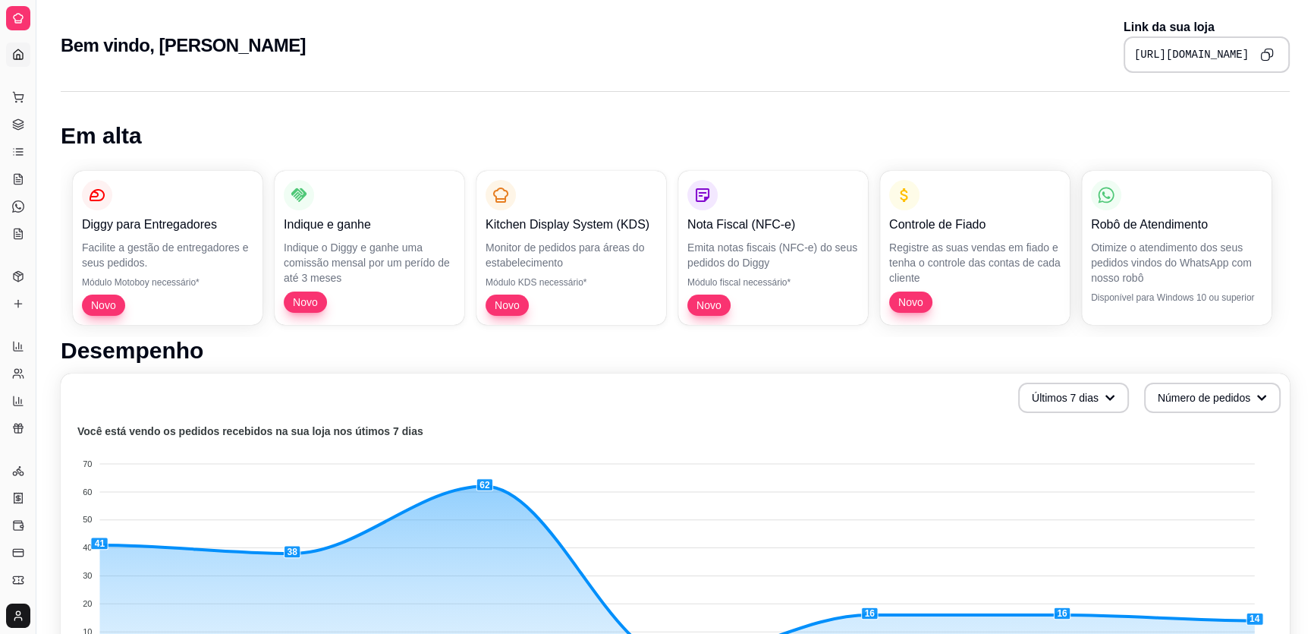
click at [17, 11] on div at bounding box center [18, 18] width 24 height 24
